Goal: Task Accomplishment & Management: Manage account settings

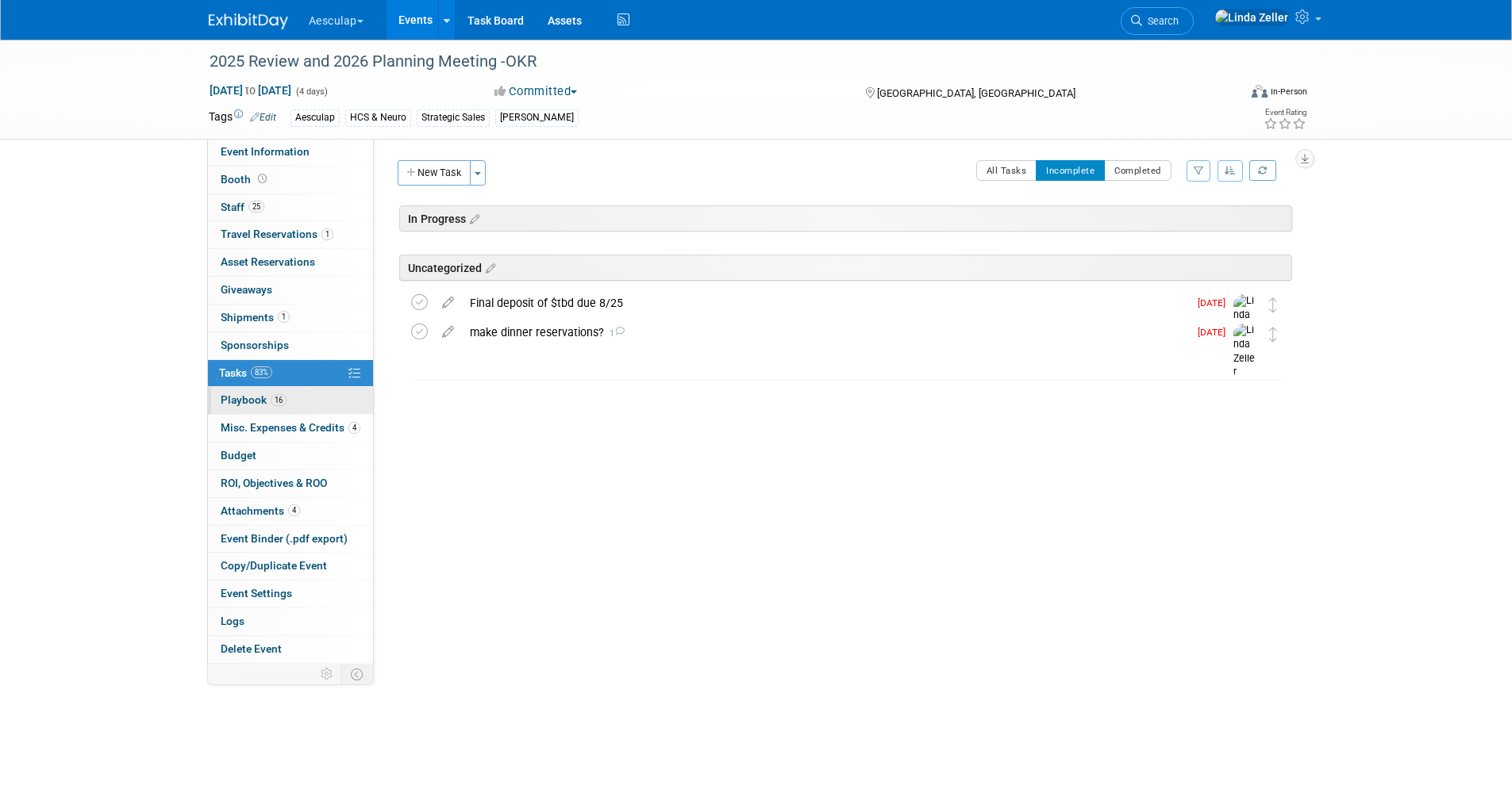
click at [241, 398] on span "Playbook 16" at bounding box center [253, 400] width 65 height 13
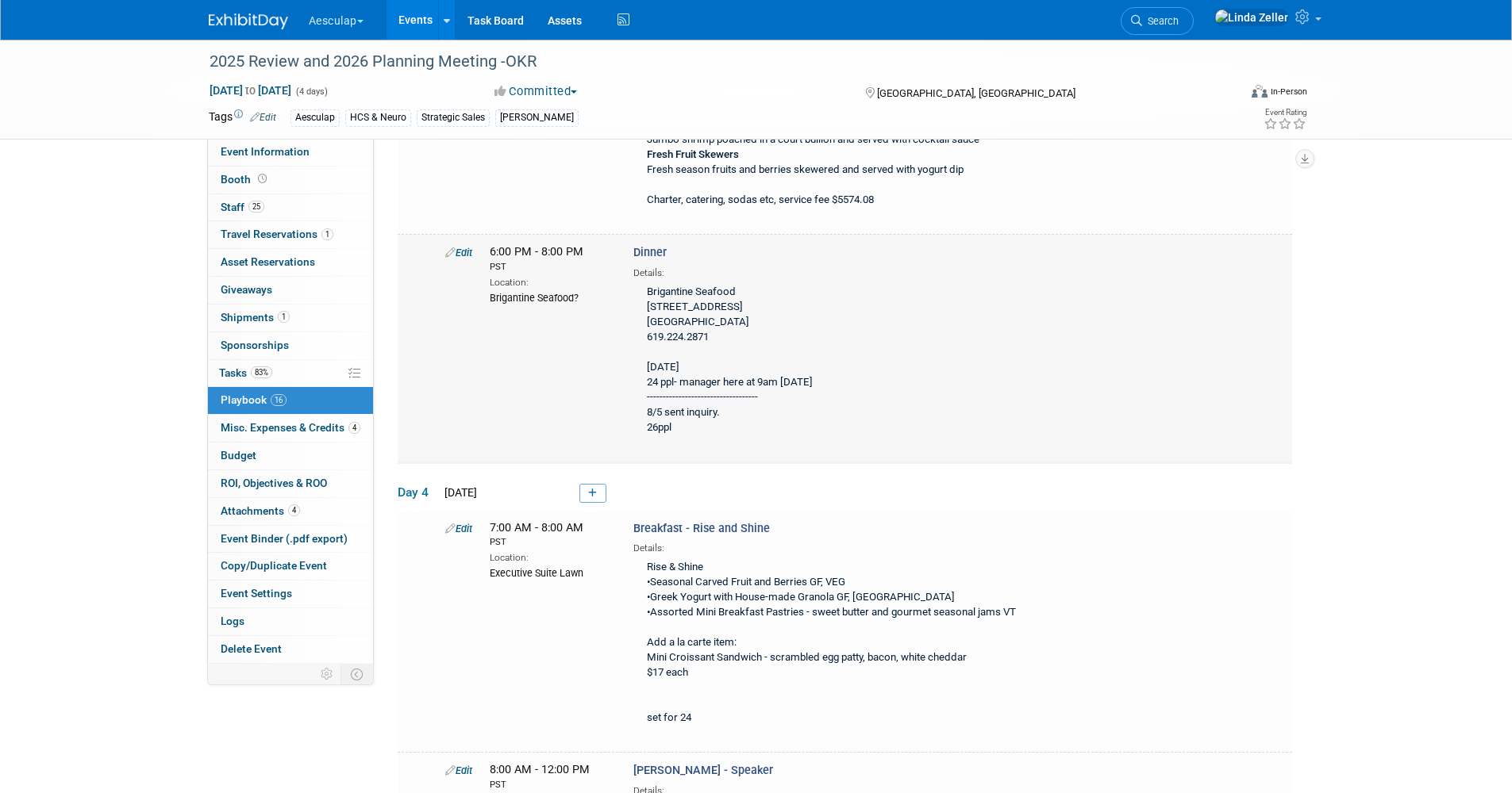
scroll to position [4839, 0]
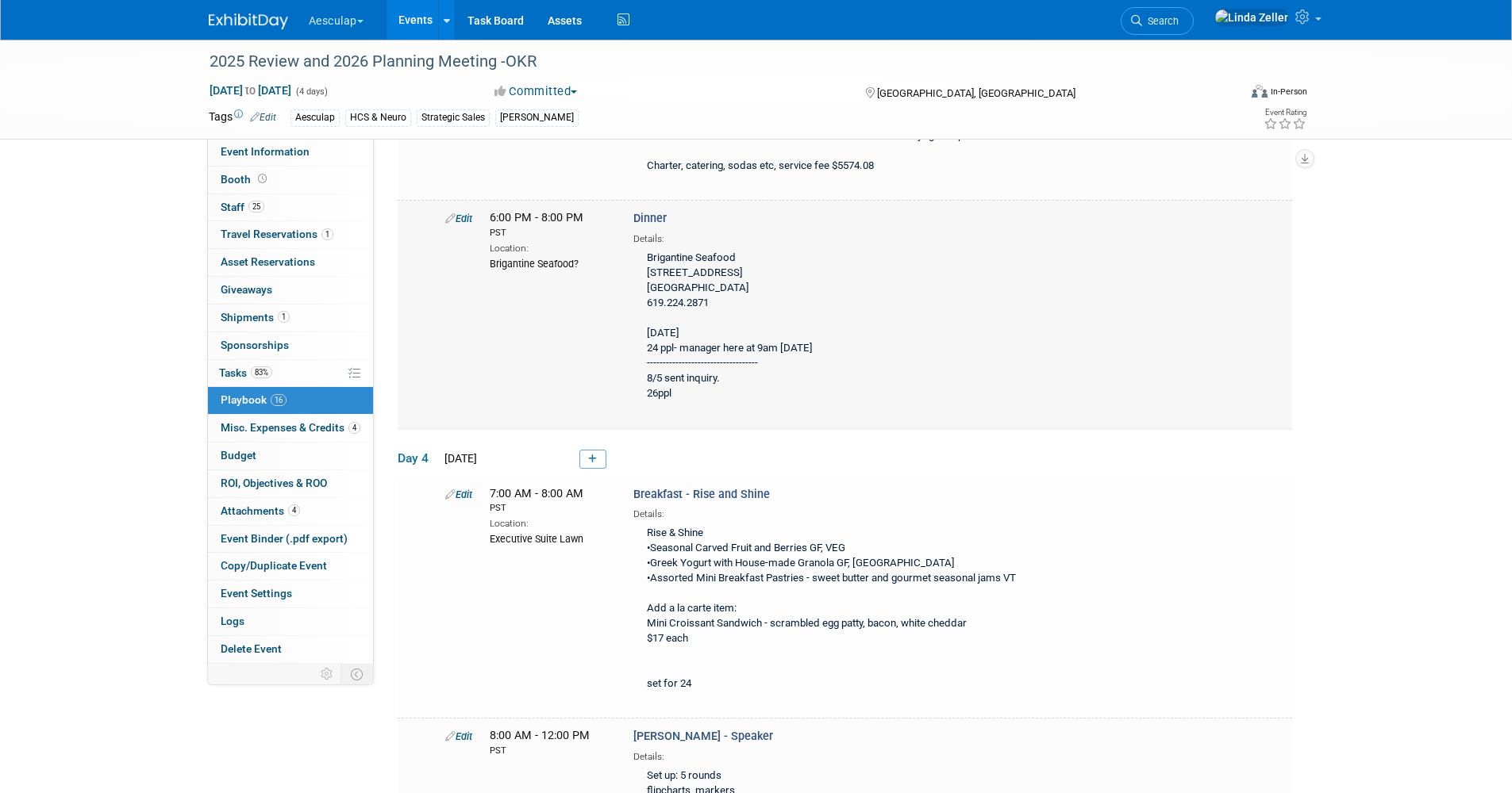
click at [466, 215] on link "Edit" at bounding box center [458, 219] width 27 height 12
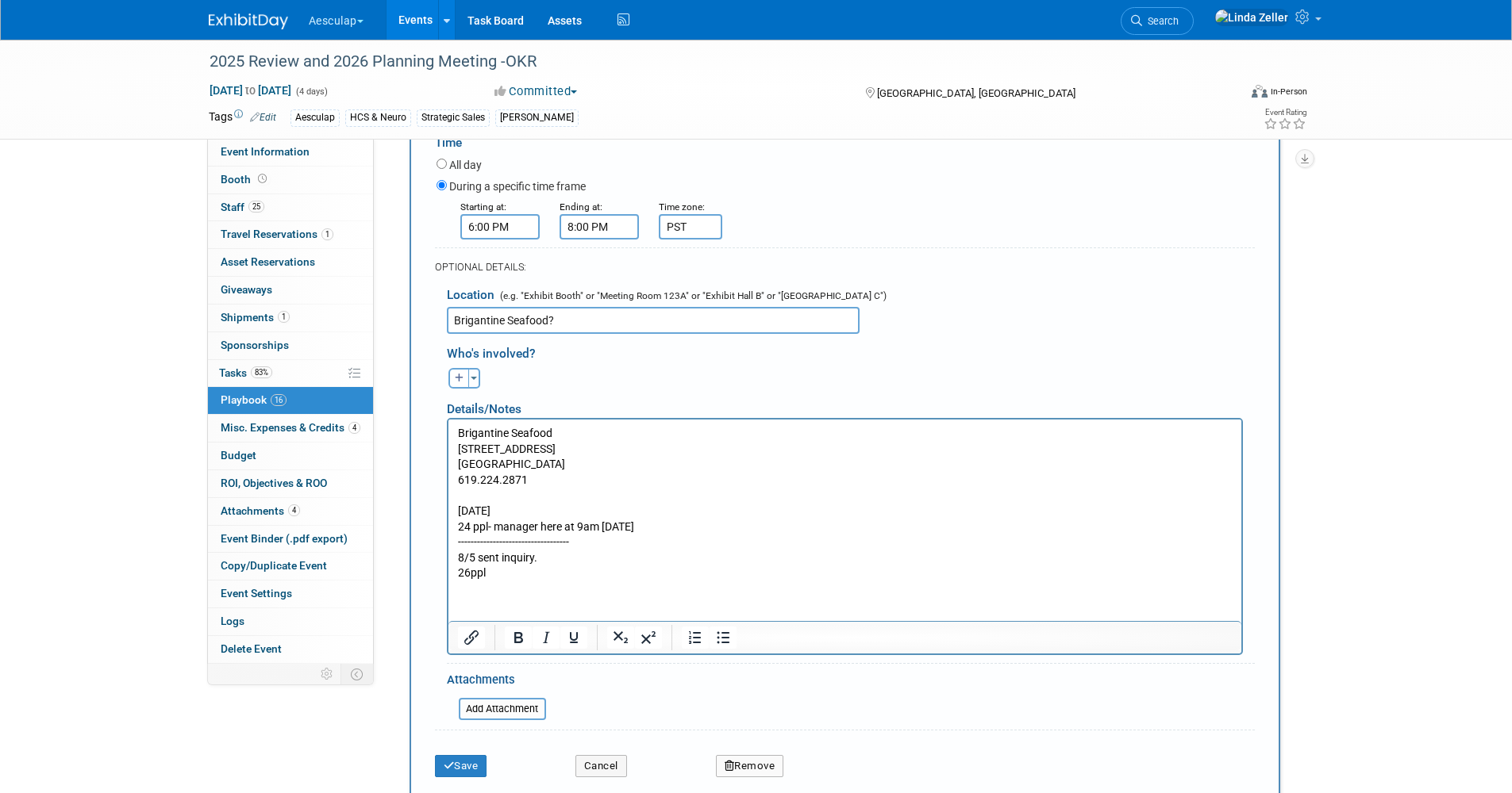
scroll to position [5094, 0]
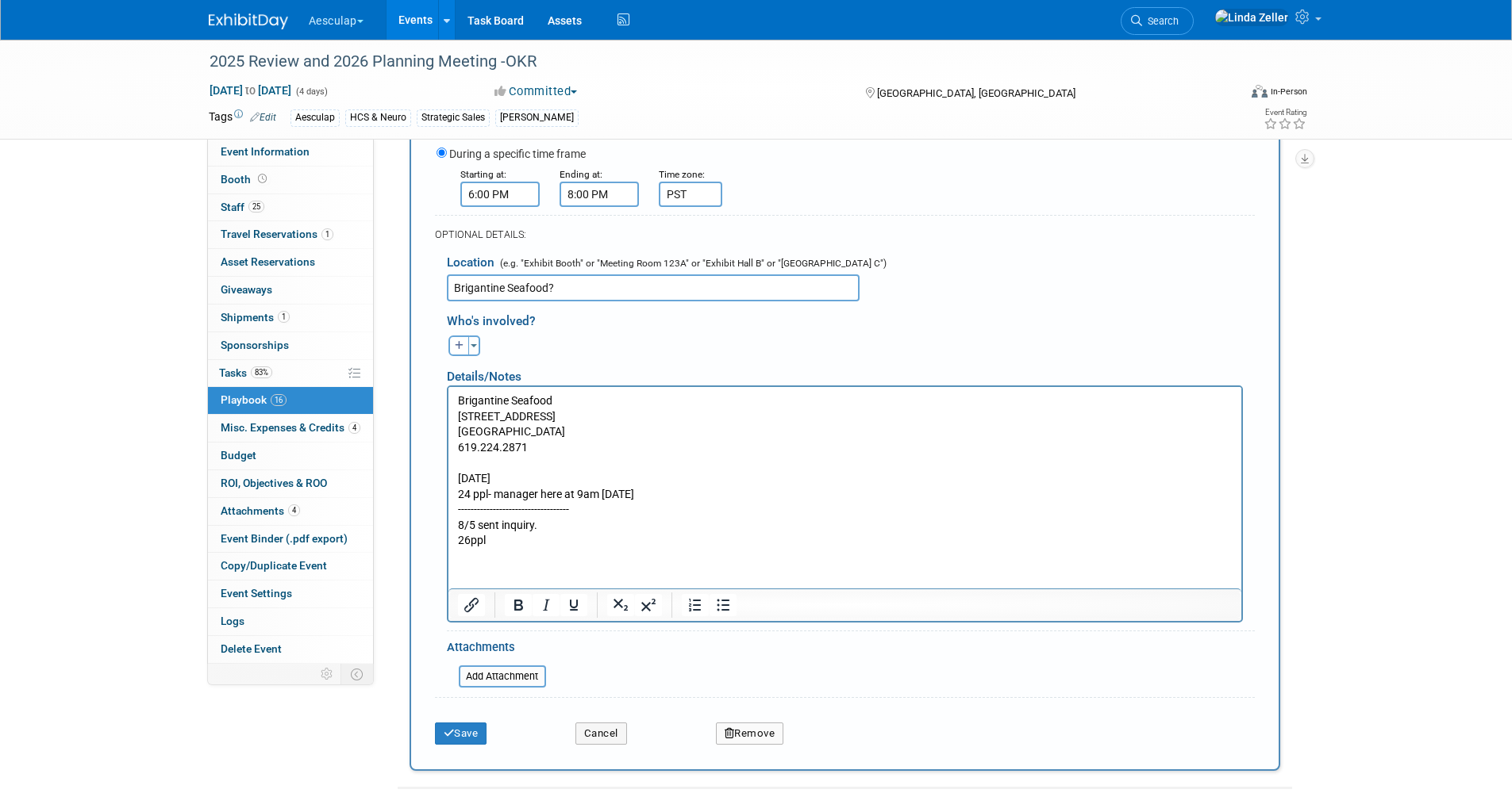
click at [627, 491] on p "Brigantine Seafood [STREET_ADDRESS] 619.224.2871 [DATE] ppl- manager here at 9a…" at bounding box center [845, 470] width 775 height 156
click at [654, 492] on p "Brigantine Seafood [STREET_ADDRESS] 619.224.2871 [DATE] ppl- manager here at 9a…" at bounding box center [845, 470] width 775 height 156
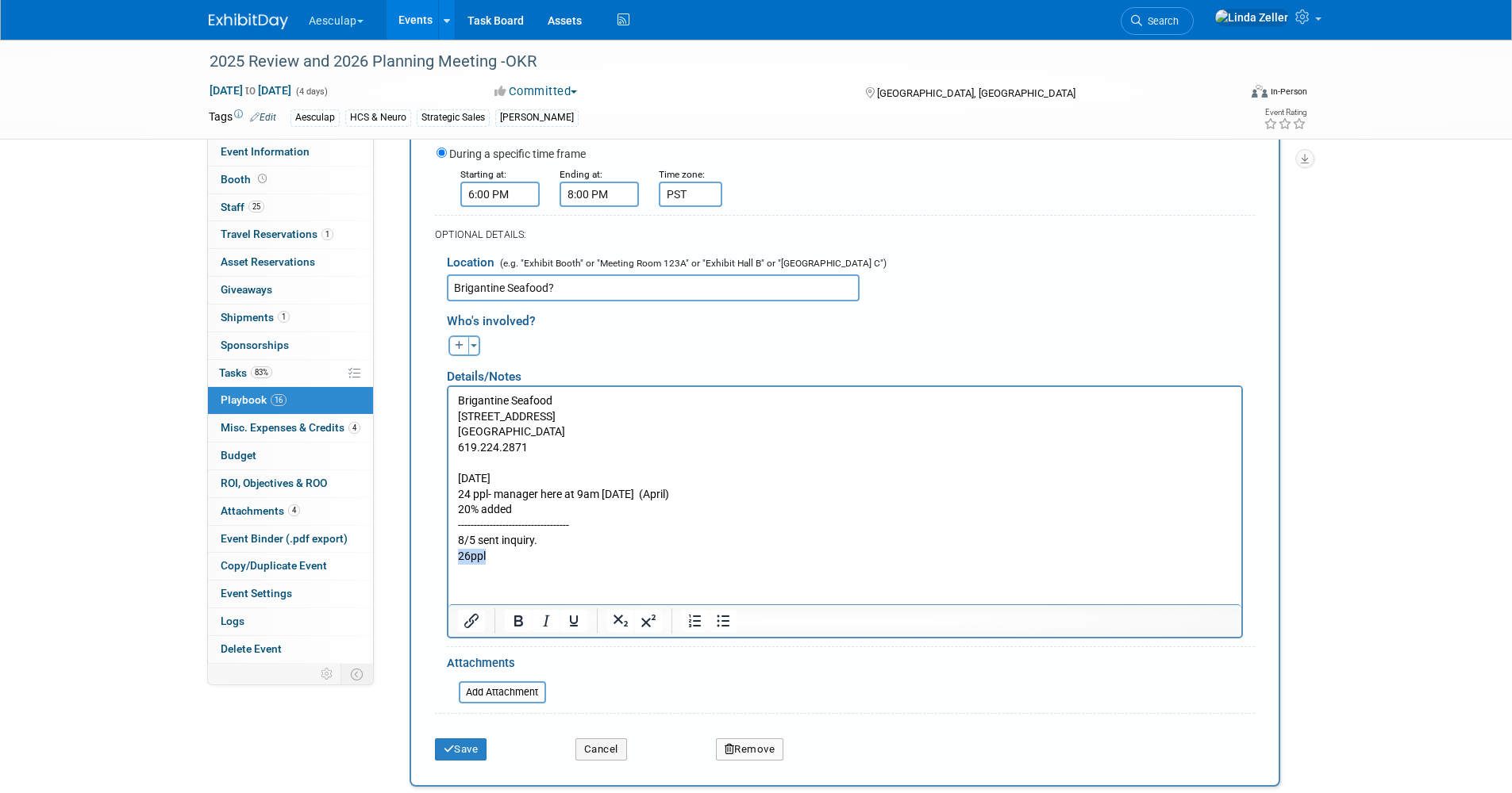
drag, startPoint x: 492, startPoint y: 551, endPoint x: 456, endPoint y: 552, distance: 36.0
click at [457, 552] on body "Brigantine Seafood [STREET_ADDRESS] 619.224.2871 [DATE] ppl- manager here at 9a…" at bounding box center [844, 479] width 776 height 172
click at [489, 553] on p "20% added ----------------------------------- 8/5 sent inquiry. (26ppl" at bounding box center [845, 532] width 775 height 62
click at [458, 742] on button "Save" at bounding box center [460, 750] width 53 height 22
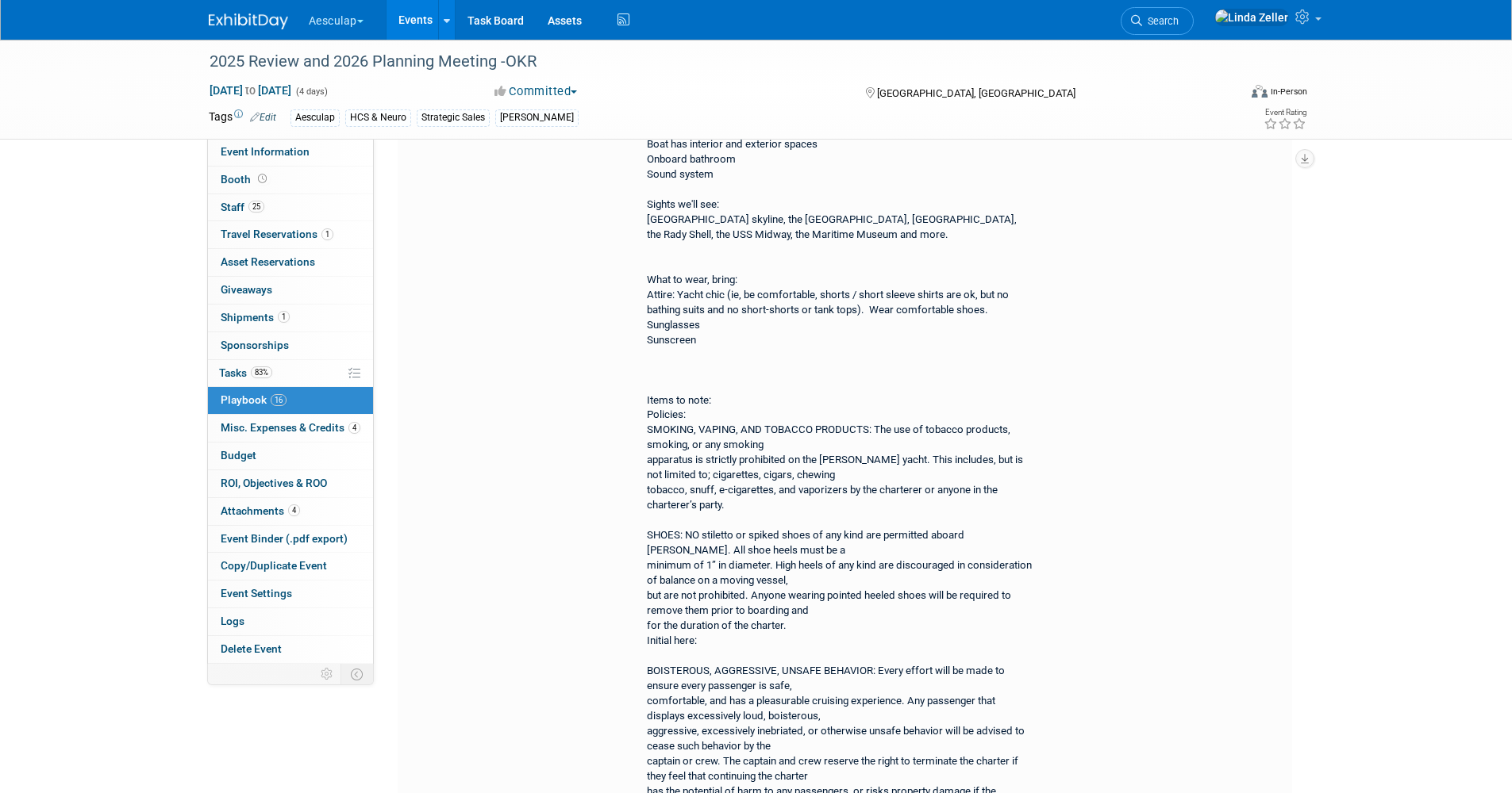
scroll to position [4837, 0]
